Goal: Obtain resource: Download file/media

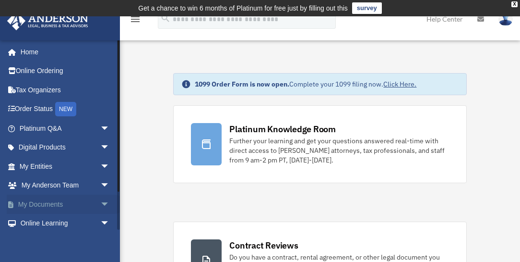
click at [100, 203] on span "arrow_drop_down" at bounding box center [109, 204] width 19 height 20
click at [40, 223] on link "Box" at bounding box center [68, 223] width 111 height 19
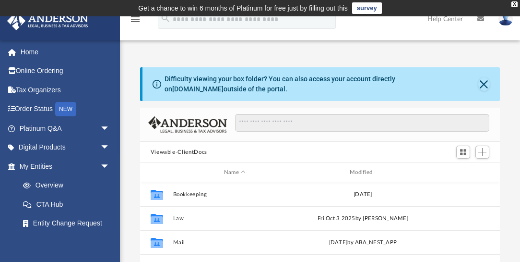
scroll to position [214, 356]
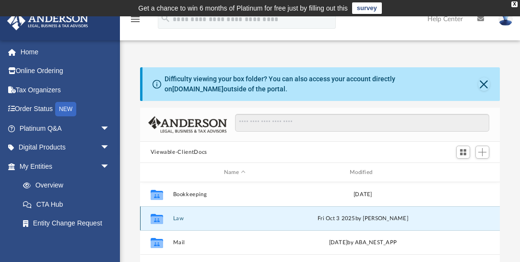
click at [178, 217] on button "Law" at bounding box center [235, 218] width 124 height 6
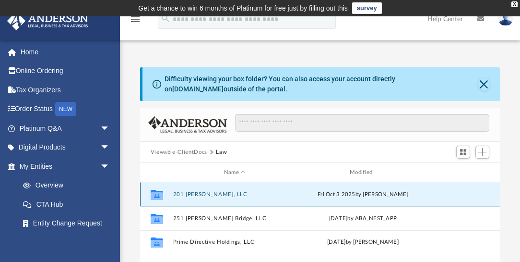
click at [181, 193] on button "201 [PERSON_NAME], LLC" at bounding box center [235, 194] width 124 height 6
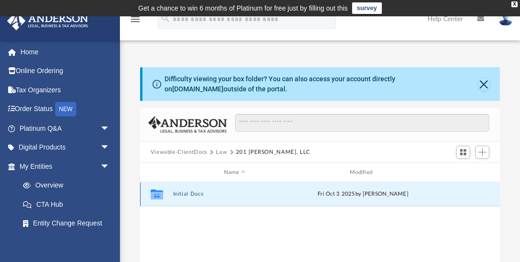
click at [181, 193] on button "Initial Docs" at bounding box center [235, 194] width 124 height 6
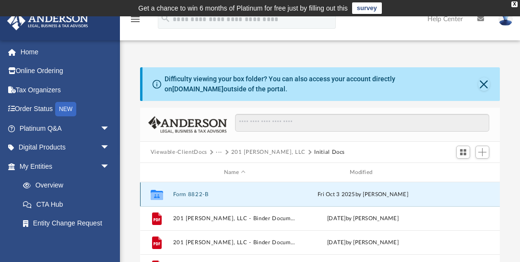
click at [193, 191] on button "Form 8822-B" at bounding box center [235, 194] width 124 height 6
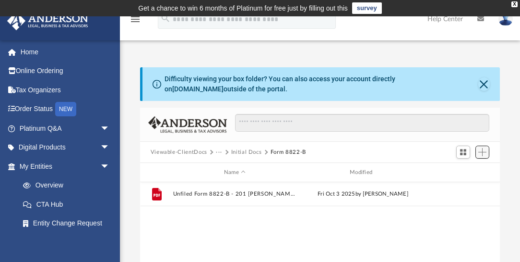
click at [482, 154] on span "Add" at bounding box center [483, 152] width 8 height 8
click at [462, 170] on li "Upload" at bounding box center [469, 171] width 31 height 10
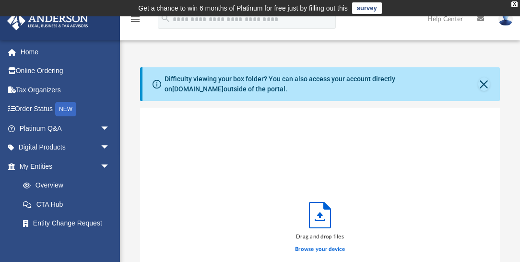
scroll to position [239, 356]
click at [328, 250] on label "Browse your device" at bounding box center [320, 249] width 50 height 9
click at [0, 0] on input "Browse your device" at bounding box center [0, 0] width 0 height 0
click at [313, 247] on label "Browse your device" at bounding box center [320, 249] width 50 height 9
click at [0, 0] on input "Browse your device" at bounding box center [0, 0] width 0 height 0
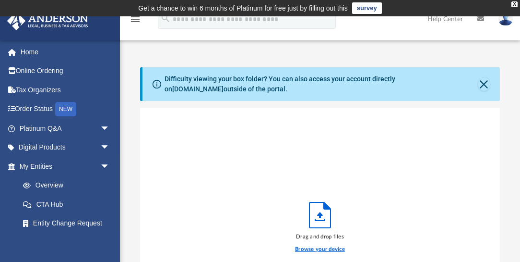
click at [320, 248] on label "Browse your device" at bounding box center [320, 249] width 50 height 9
click at [0, 0] on input "Browse your device" at bounding box center [0, 0] width 0 height 0
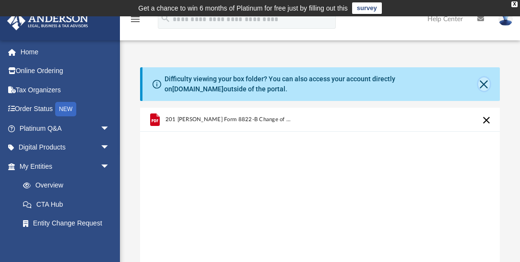
click at [483, 81] on button "Close" at bounding box center [485, 83] width 12 height 13
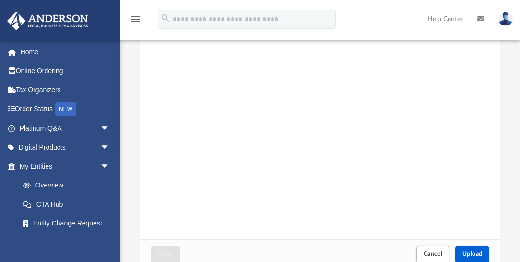
scroll to position [121, 0]
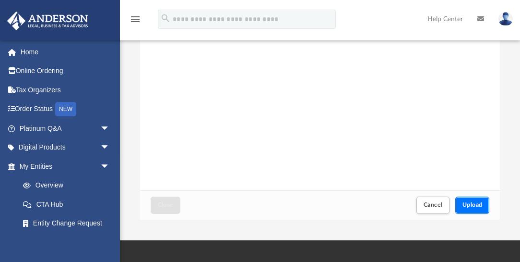
click at [479, 204] on span "Upload" at bounding box center [473, 205] width 20 height 6
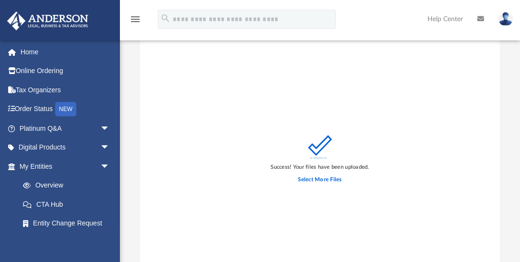
scroll to position [0, 0]
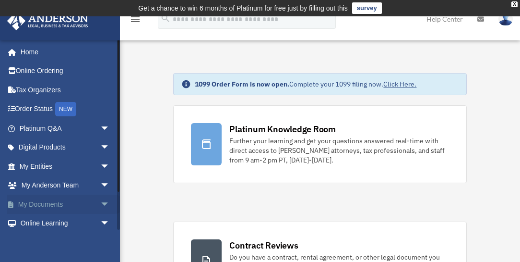
click at [100, 204] on span "arrow_drop_down" at bounding box center [109, 204] width 19 height 20
click at [58, 223] on link "Box" at bounding box center [68, 223] width 111 height 19
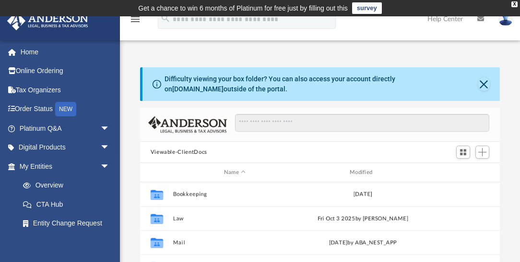
scroll to position [214, 356]
click at [486, 85] on button "Close" at bounding box center [485, 83] width 12 height 13
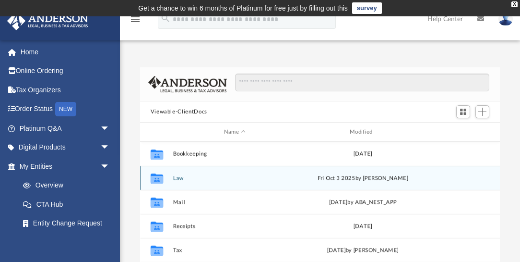
click at [180, 176] on button "Law" at bounding box center [235, 178] width 124 height 6
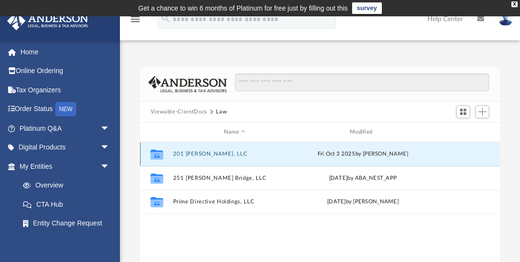
click at [192, 151] on button "201 Jessica Lyn, LLC" at bounding box center [235, 154] width 124 height 6
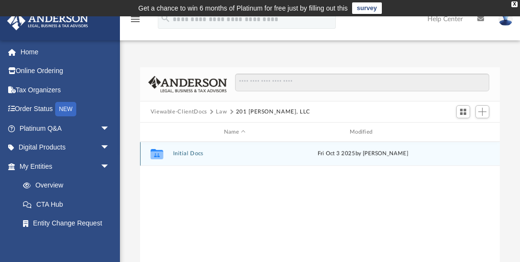
click at [192, 152] on button "Initial Docs" at bounding box center [235, 153] width 124 height 6
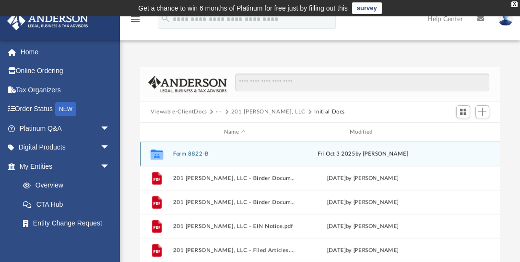
click at [192, 152] on button "Form 8822-B" at bounding box center [235, 154] width 124 height 6
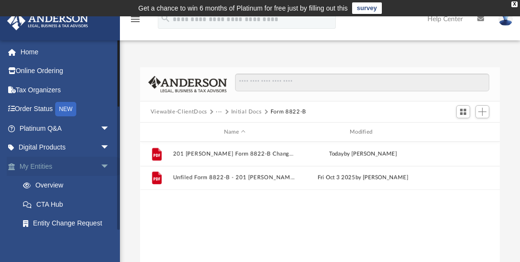
click at [102, 164] on span "arrow_drop_down" at bounding box center [109, 166] width 19 height 20
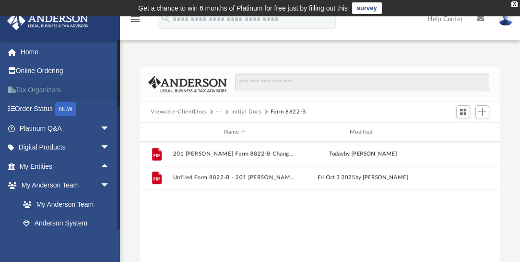
click at [39, 92] on link "Tax Organizers" at bounding box center [66, 89] width 118 height 19
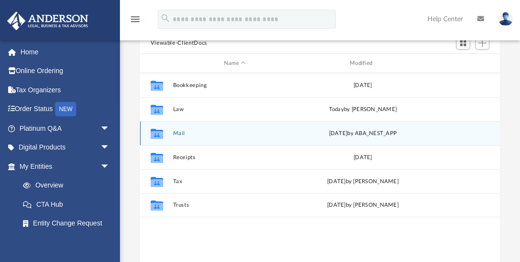
scroll to position [110, 0]
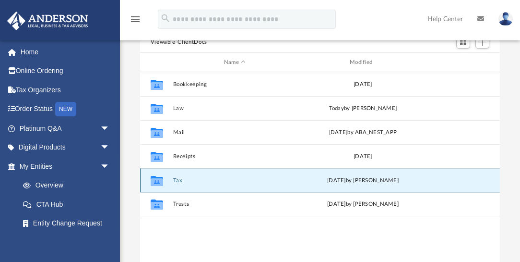
click at [181, 178] on button "Tax" at bounding box center [235, 180] width 124 height 6
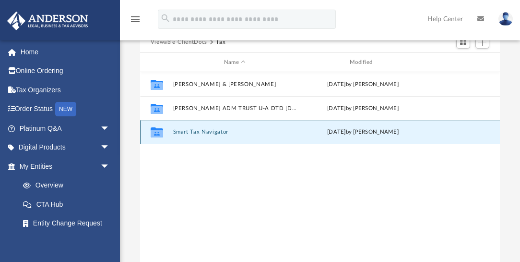
click at [194, 129] on button "Smart Tax Navigator" at bounding box center [235, 132] width 124 height 6
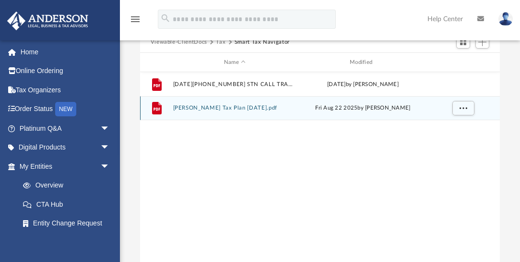
click at [226, 106] on button "Lucinda Dalzell Tax Plan 2025-08-22.pdf" at bounding box center [235, 108] width 124 height 6
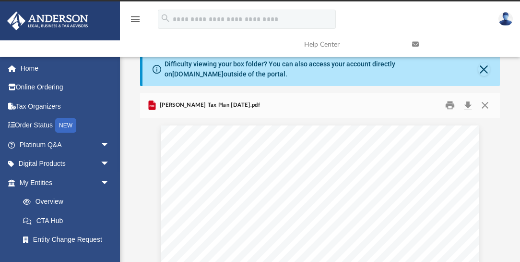
scroll to position [5, 0]
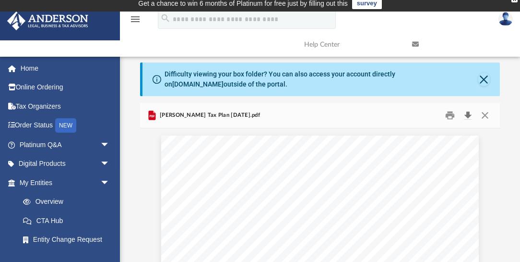
click at [467, 114] on button "Download" at bounding box center [467, 115] width 17 height 15
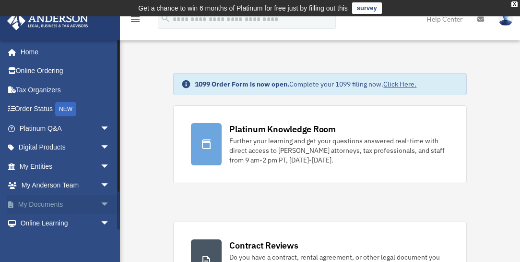
click at [100, 202] on span "arrow_drop_down" at bounding box center [109, 204] width 19 height 20
click at [47, 218] on link "Box" at bounding box center [68, 223] width 111 height 19
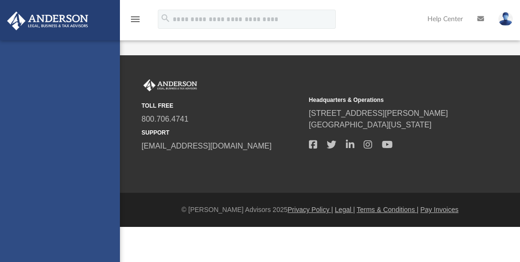
click at [41, 223] on div "lucinda.p.dalzell@hotmail.com Sign Out lucinda.p.dalzell@hotmail.com Home Onlin…" at bounding box center [60, 171] width 120 height 262
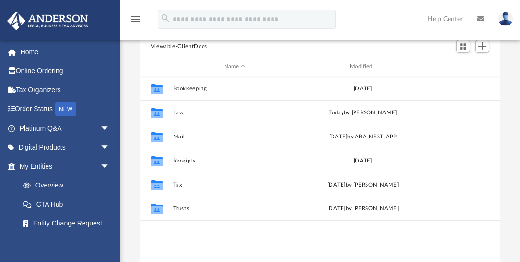
scroll to position [112, 0]
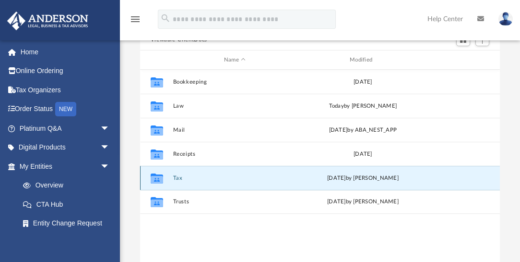
click at [181, 175] on button "Tax" at bounding box center [235, 178] width 124 height 6
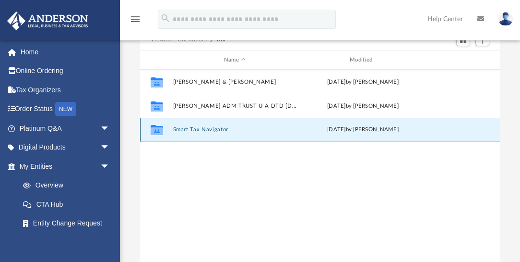
click at [202, 129] on button "Smart Tax Navigator" at bounding box center [235, 129] width 124 height 6
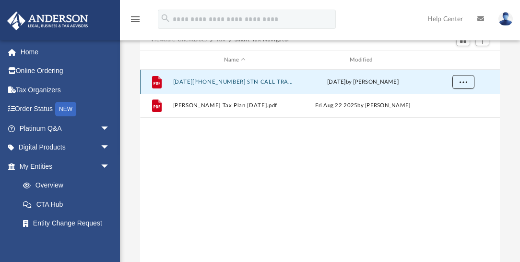
click at [463, 81] on span "More options" at bounding box center [463, 81] width 8 height 5
click at [448, 114] on li "Download" at bounding box center [455, 115] width 28 height 10
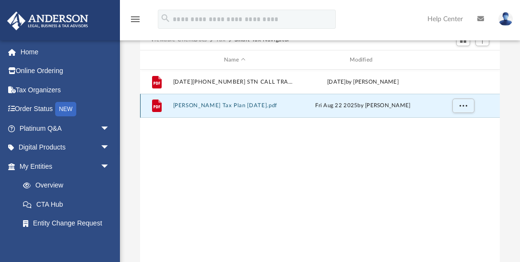
drag, startPoint x: 260, startPoint y: 105, endPoint x: 247, endPoint y: 104, distance: 13.0
click at [247, 104] on button "[PERSON_NAME] Tax Plan [DATE].pdf" at bounding box center [235, 105] width 124 height 6
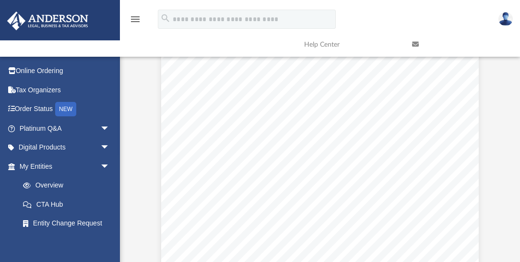
scroll to position [119, 0]
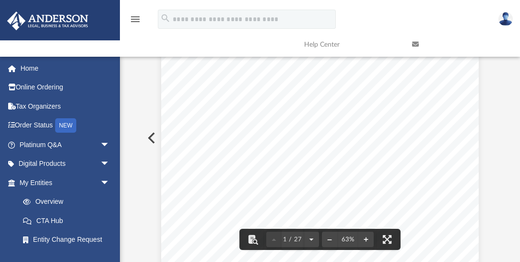
drag, startPoint x: 421, startPoint y: 123, endPoint x: 416, endPoint y: 91, distance: 32.5
click at [416, 91] on div "Lucinda Dalzell Tax Planning Report | Tax Year 2025 Presented by Carl Greco" at bounding box center [319, 143] width 317 height 245
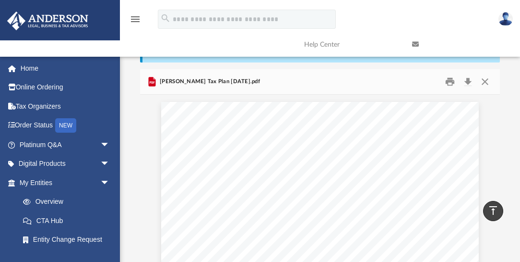
scroll to position [34, 0]
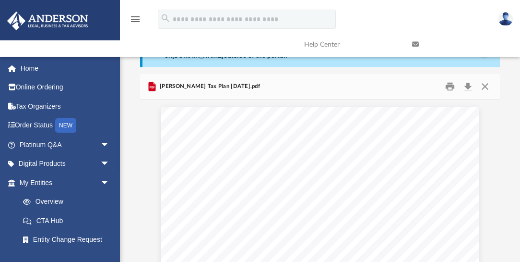
drag, startPoint x: 467, startPoint y: 85, endPoint x: 397, endPoint y: 90, distance: 70.3
click at [397, 90] on div "[PERSON_NAME] Tax Plan [DATE].pdf" at bounding box center [320, 86] width 361 height 25
click at [469, 86] on button "Download" at bounding box center [467, 86] width 17 height 15
click at [466, 87] on button "Download" at bounding box center [467, 86] width 17 height 15
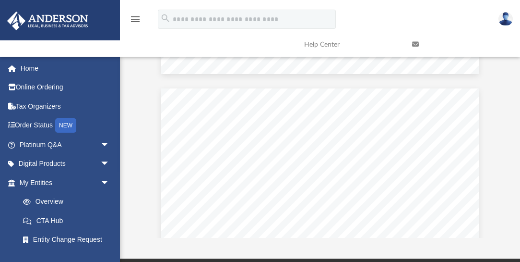
scroll to position [147, 0]
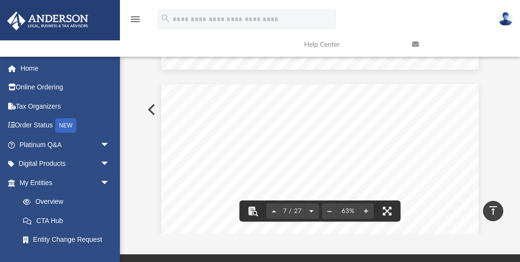
click at [311, 211] on button "File preview" at bounding box center [311, 210] width 15 height 21
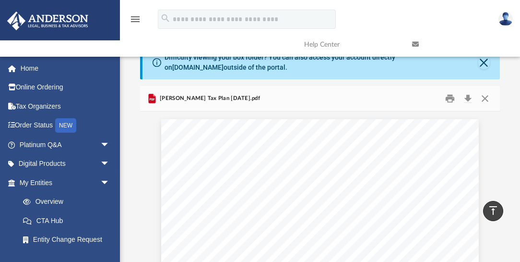
scroll to position [0, 0]
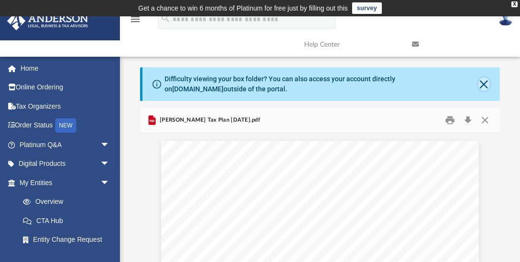
click at [484, 85] on button "Close" at bounding box center [485, 83] width 12 height 13
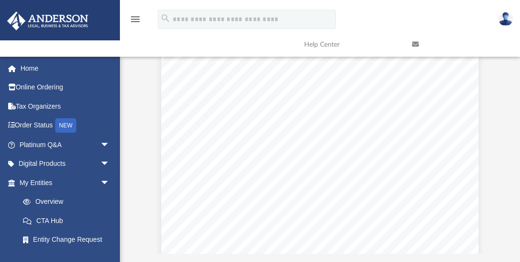
scroll to position [91, 0]
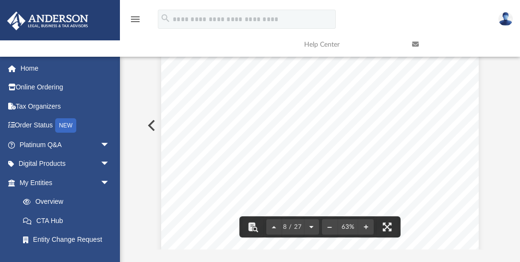
click at [309, 226] on button "File preview" at bounding box center [311, 226] width 15 height 21
click at [310, 225] on button "File preview" at bounding box center [311, 226] width 15 height 21
click at [310, 225] on button "File preview" at bounding box center [313, 226] width 15 height 21
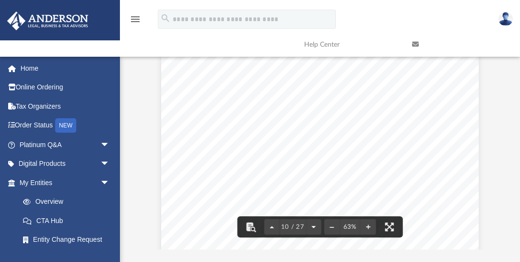
scroll to position [2597, 0]
click at [310, 225] on button "File preview" at bounding box center [313, 226] width 15 height 21
click at [309, 226] on button "File preview" at bounding box center [313, 226] width 15 height 21
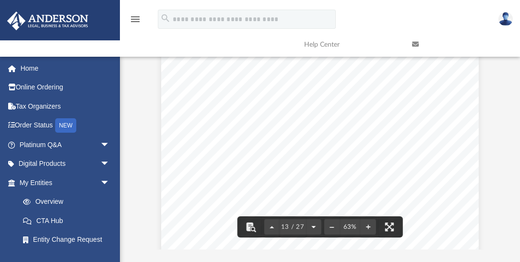
click at [309, 226] on button "File preview" at bounding box center [313, 226] width 15 height 21
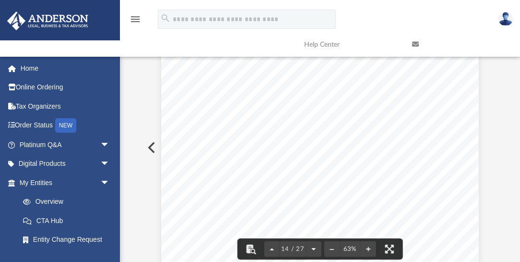
scroll to position [64, 0]
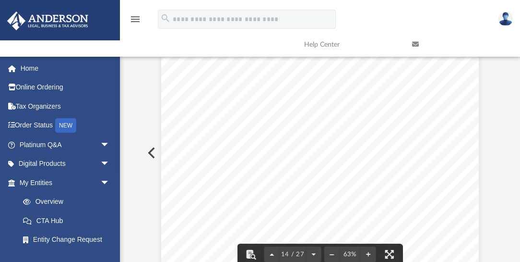
click at [272, 253] on button "File preview" at bounding box center [272, 253] width 15 height 21
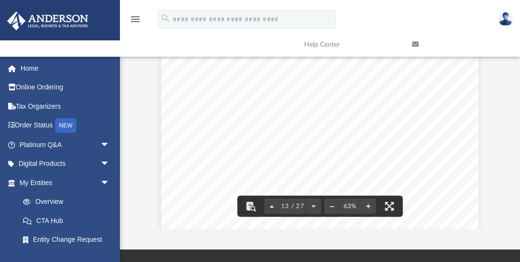
scroll to position [114, 0]
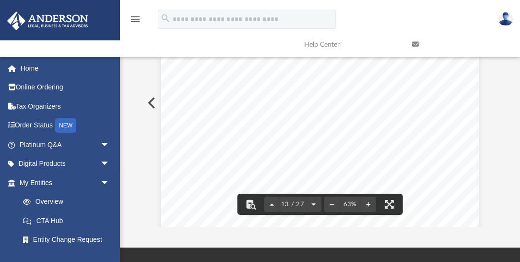
click at [314, 205] on button "File preview" at bounding box center [313, 203] width 15 height 21
click at [313, 205] on button "File preview" at bounding box center [313, 203] width 15 height 21
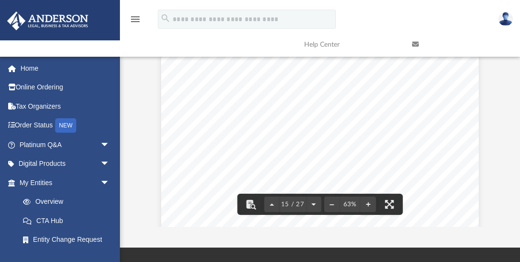
scroll to position [3895, 0]
click at [313, 205] on button "File preview" at bounding box center [313, 203] width 15 height 21
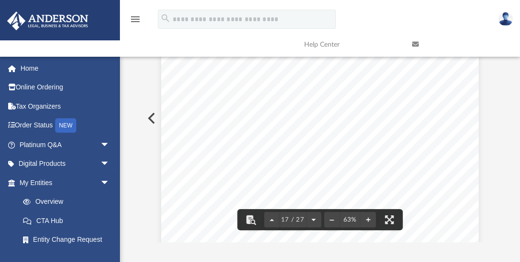
scroll to position [92, 0]
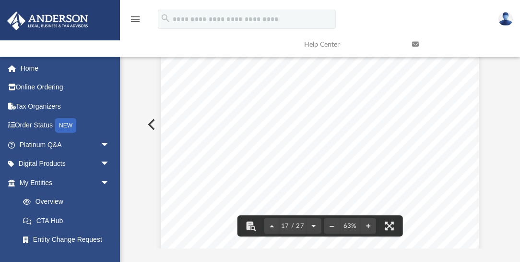
click at [313, 227] on button "File preview" at bounding box center [313, 225] width 15 height 21
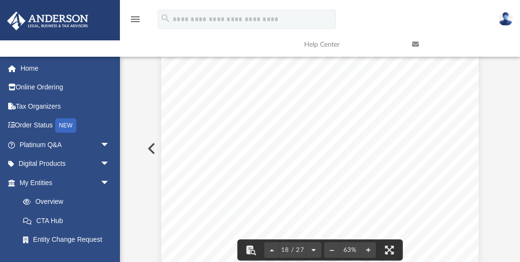
scroll to position [69, 0]
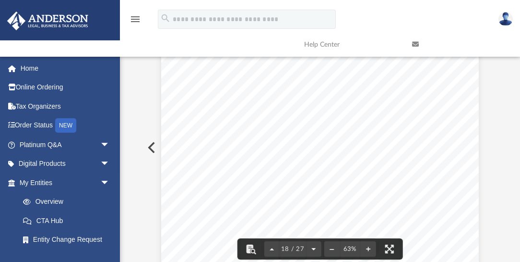
click at [315, 251] on button "File preview" at bounding box center [313, 248] width 15 height 21
click at [314, 253] on button "File preview" at bounding box center [313, 248] width 15 height 21
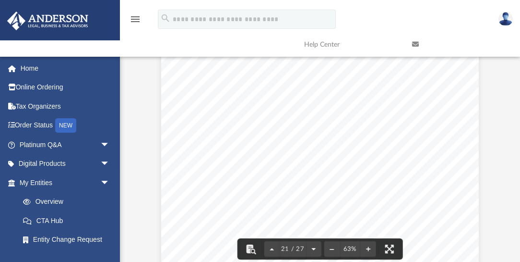
scroll to position [5194, 0]
click at [314, 250] on button "File preview" at bounding box center [313, 248] width 15 height 21
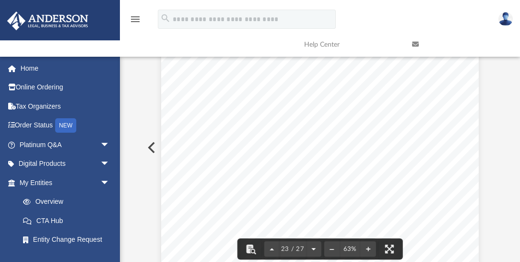
click at [313, 246] on button "File preview" at bounding box center [313, 248] width 15 height 21
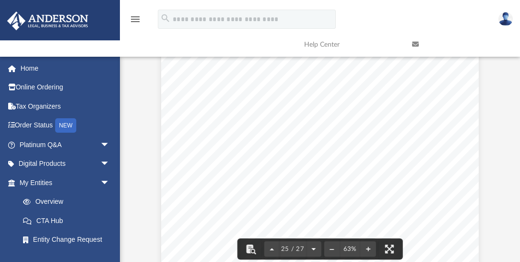
scroll to position [6493, 0]
click at [313, 249] on button "File preview" at bounding box center [313, 248] width 15 height 21
click at [313, 249] on div "27 / 27" at bounding box center [293, 248] width 57 height 15
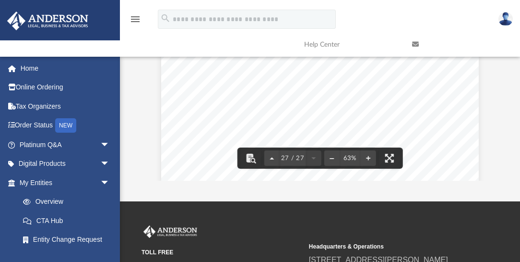
scroll to position [161, 0]
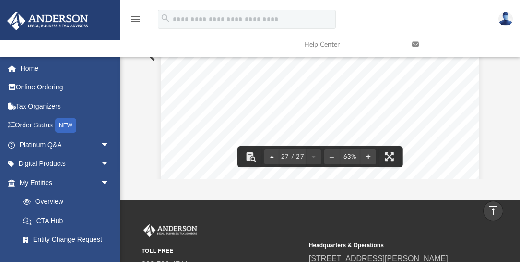
click at [274, 157] on button "File preview" at bounding box center [272, 156] width 15 height 21
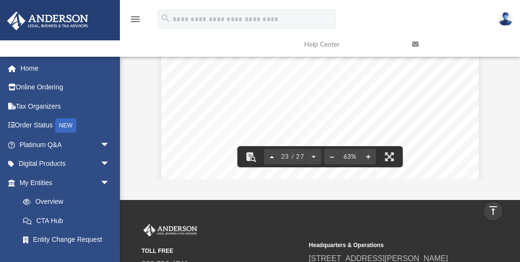
click at [274, 157] on button "File preview" at bounding box center [272, 156] width 15 height 21
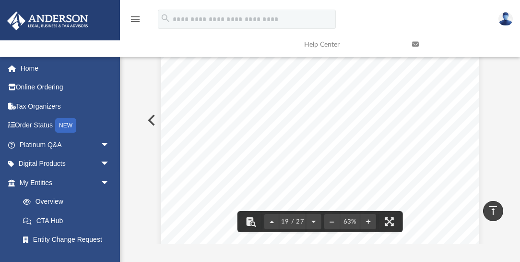
scroll to position [83, 0]
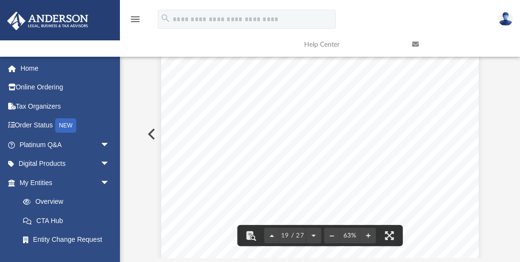
click at [274, 237] on button "File preview" at bounding box center [272, 235] width 15 height 21
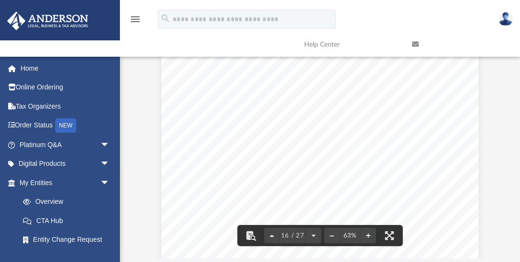
click at [274, 237] on button "File preview" at bounding box center [272, 235] width 15 height 21
click at [312, 233] on button "File preview" at bounding box center [313, 235] width 15 height 21
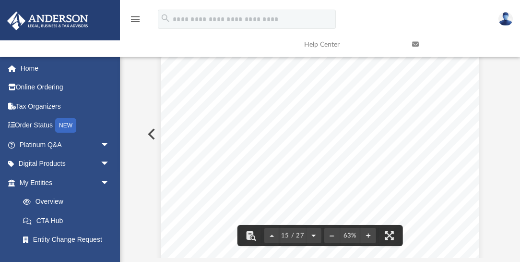
click at [312, 233] on button "File preview" at bounding box center [313, 235] width 15 height 21
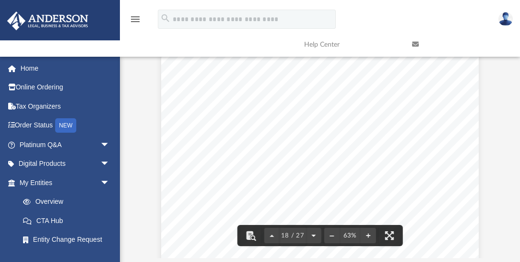
click at [312, 233] on button "File preview" at bounding box center [313, 235] width 15 height 21
click at [312, 234] on button "File preview" at bounding box center [313, 235] width 15 height 21
click at [271, 234] on button "File preview" at bounding box center [272, 235] width 15 height 21
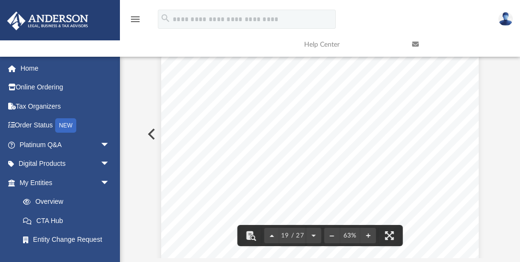
click at [271, 234] on button "File preview" at bounding box center [272, 235] width 15 height 21
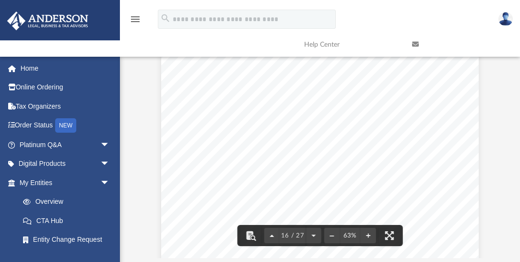
click at [271, 234] on button "File preview" at bounding box center [272, 235] width 15 height 21
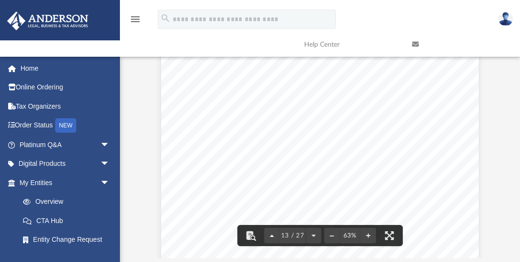
scroll to position [3117, 0]
click at [271, 234] on button "File preview" at bounding box center [272, 235] width 15 height 21
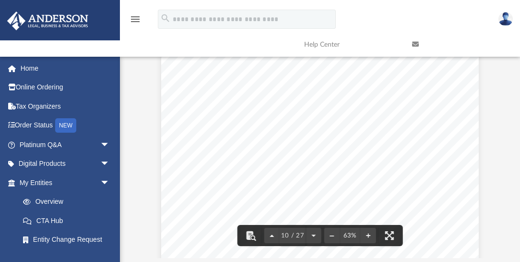
click at [271, 234] on button "File preview" at bounding box center [272, 235] width 15 height 21
click at [271, 234] on button "File preview" at bounding box center [273, 235] width 15 height 21
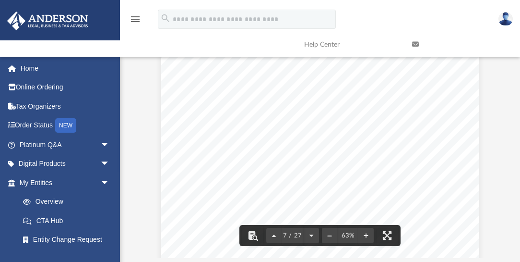
click at [271, 234] on button "File preview" at bounding box center [273, 235] width 15 height 21
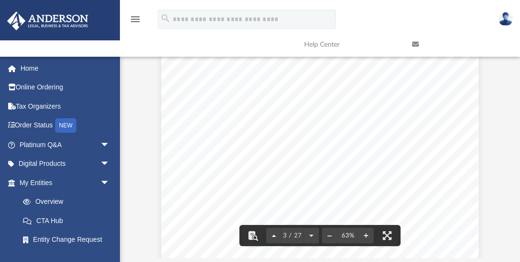
scroll to position [260, 0]
click at [271, 234] on button "File preview" at bounding box center [273, 235] width 15 height 21
click at [271, 234] on div "1 / 27" at bounding box center [292, 235] width 53 height 15
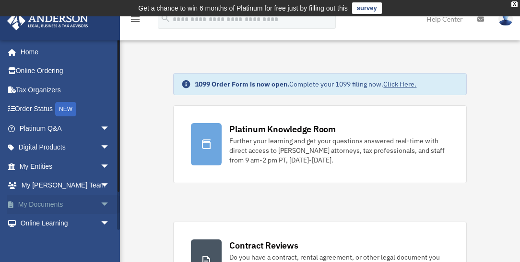
click at [100, 204] on span "arrow_drop_down" at bounding box center [109, 204] width 19 height 20
click at [53, 221] on link "Box" at bounding box center [68, 223] width 111 height 19
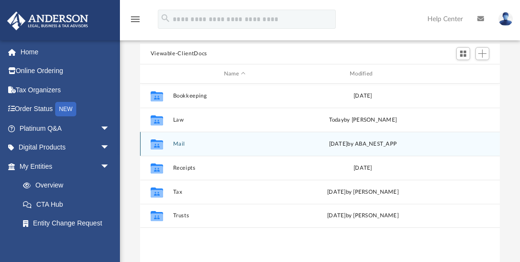
scroll to position [101, 0]
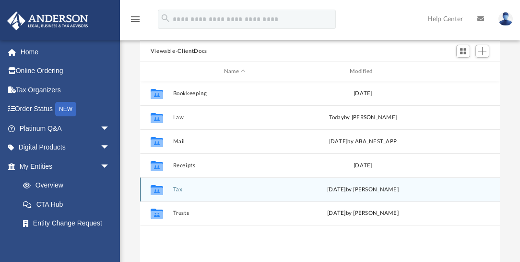
click at [177, 187] on button "Tax" at bounding box center [235, 189] width 124 height 6
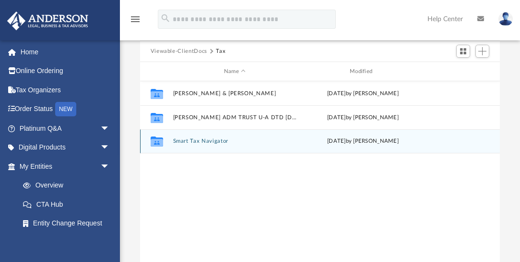
click at [191, 136] on div "Collaborated Folder Smart Tax Navigator [DATE] by [PERSON_NAME]" at bounding box center [320, 141] width 361 height 24
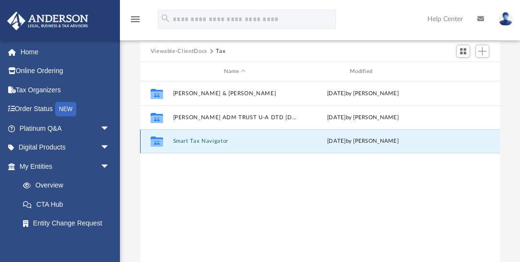
click at [194, 141] on button "Smart Tax Navigator" at bounding box center [235, 141] width 124 height 6
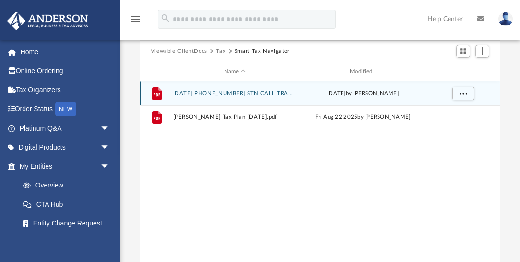
click at [246, 91] on button "[DATE][PHONE_NUMBER] STN CALL TRANSCRIBED CALL NOTES.pdf" at bounding box center [235, 93] width 124 height 6
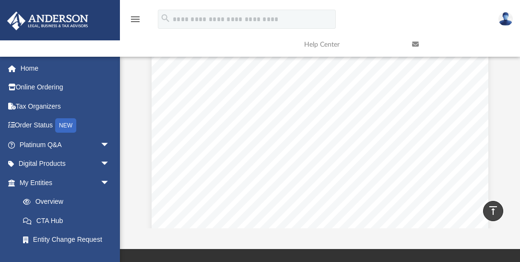
scroll to position [152, 0]
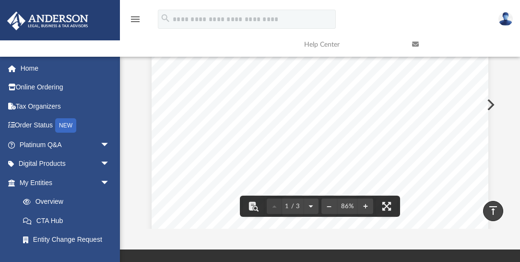
click at [310, 206] on button "File preview" at bounding box center [310, 205] width 15 height 21
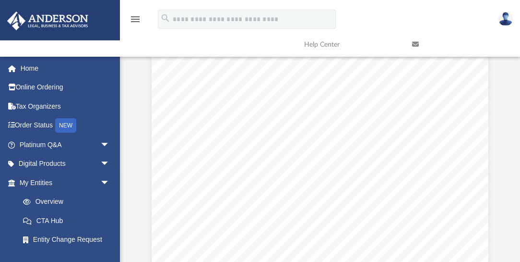
scroll to position [0, 0]
